Goal: Information Seeking & Learning: Learn about a topic

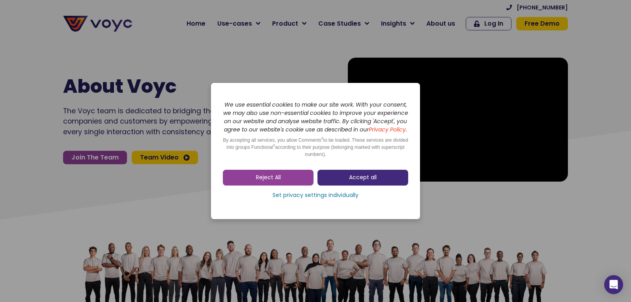
click at [352, 181] on span "Accept all" at bounding box center [363, 178] width 28 height 8
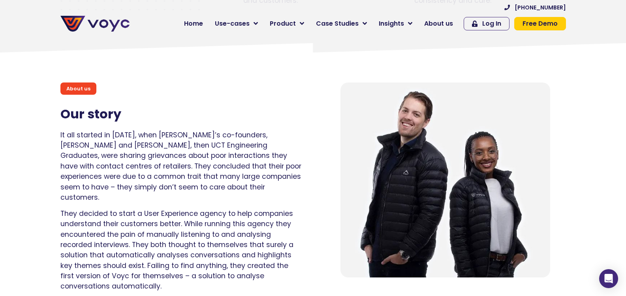
scroll to position [513, 0]
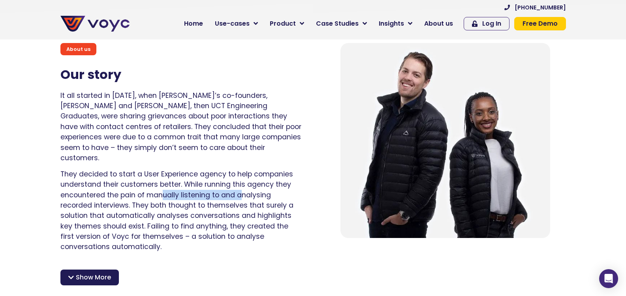
drag, startPoint x: 161, startPoint y: 187, endPoint x: 241, endPoint y: 189, distance: 79.7
click at [241, 189] on p "They decided to start a User Experience agency to help companies understand the…" at bounding box center [180, 210] width 241 height 83
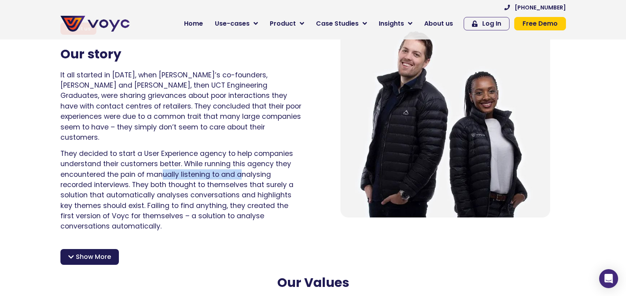
scroll to position [553, 0]
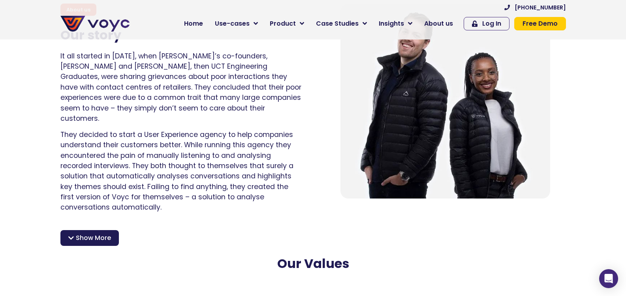
click at [81, 233] on span "Show More" at bounding box center [93, 237] width 35 height 9
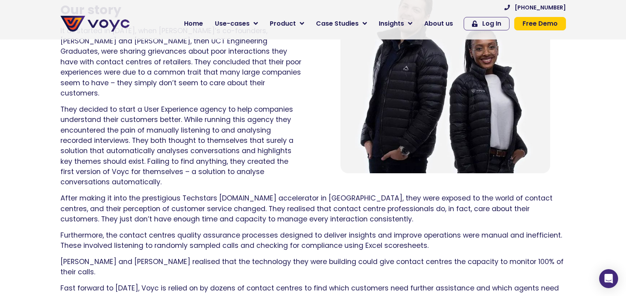
scroll to position [592, 0]
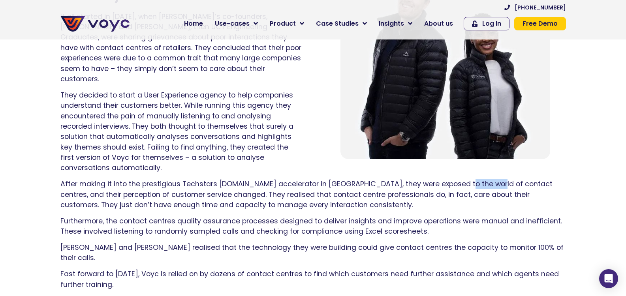
drag, startPoint x: 442, startPoint y: 173, endPoint x: 476, endPoint y: 175, distance: 34.0
click at [476, 179] on p "After making it into the prestigious Techstars [DOMAIN_NAME] accelerator in [GE…" at bounding box center [312, 194] width 505 height 31
drag, startPoint x: 95, startPoint y: 221, endPoint x: 177, endPoint y: 225, distance: 82.2
click at [175, 224] on p "Furthermore, the contact centres quality assurance processes designed to delive…" at bounding box center [312, 226] width 505 height 21
click at [213, 225] on p "Furthermore, the contact centres quality assurance processes designed to delive…" at bounding box center [312, 226] width 505 height 21
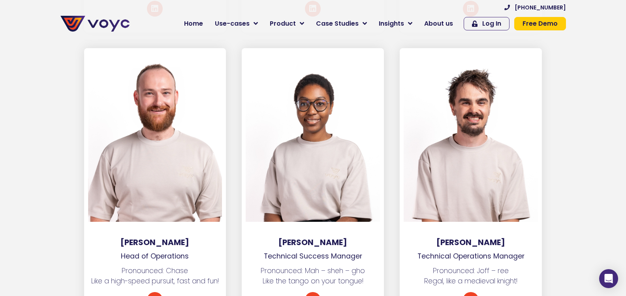
scroll to position [1816, 0]
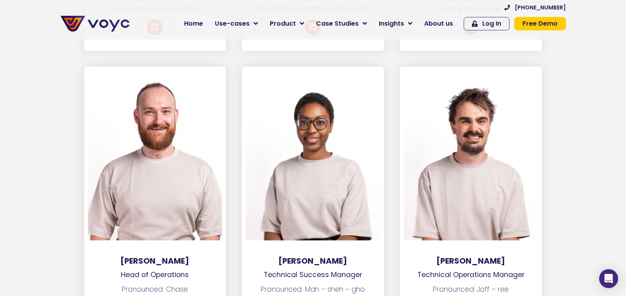
click at [605, 199] on section "[PERSON_NAME] Head of Operations Pronounced: [PERSON_NAME] Like a high-speed pu…" at bounding box center [313, 212] width 626 height 291
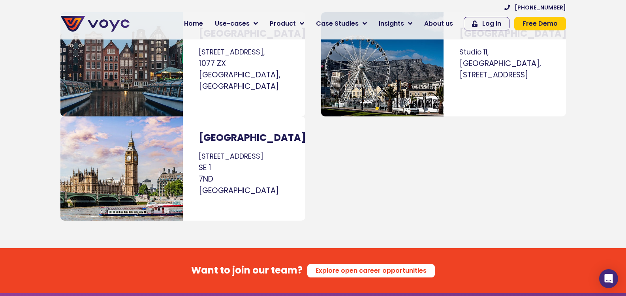
scroll to position [5091, 0]
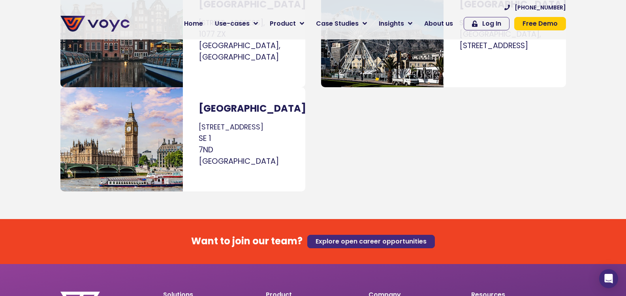
click at [356, 235] on link "Explore open career opportunities" at bounding box center [370, 241] width 127 height 13
